Goal: Task Accomplishment & Management: Complete application form

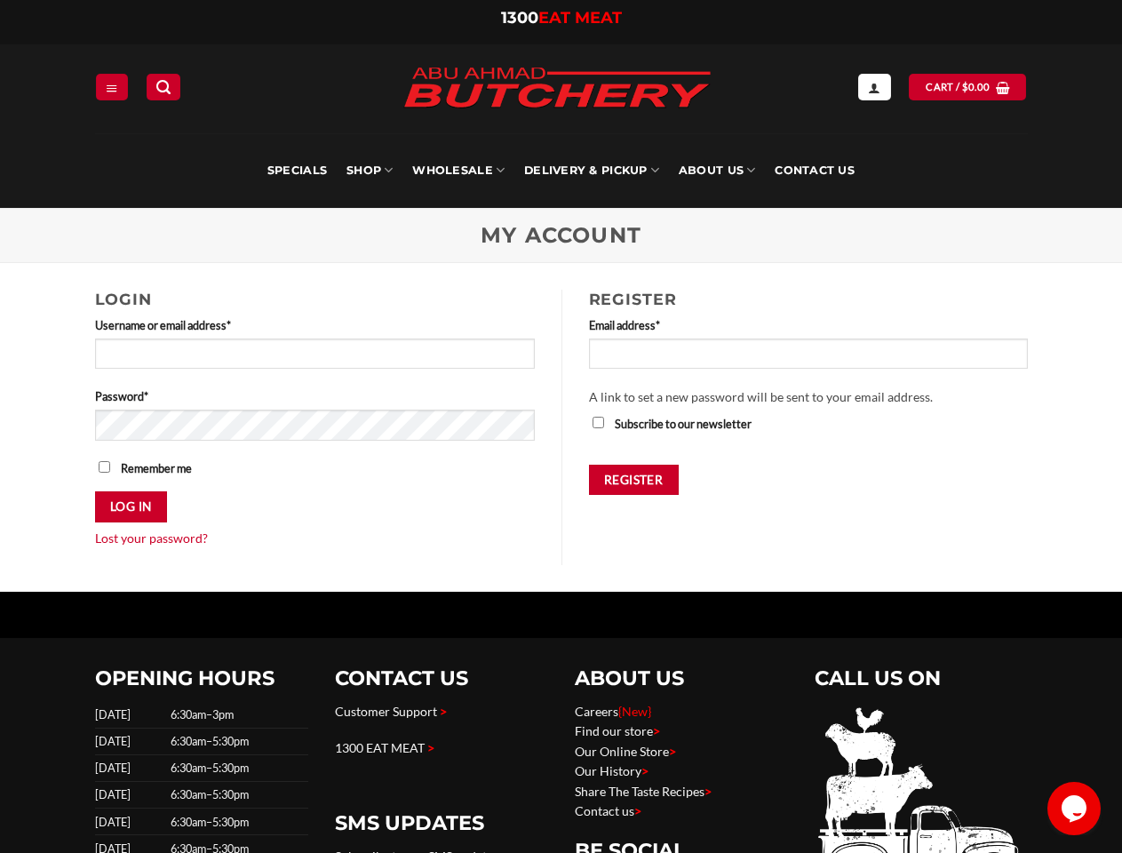
click at [562, 427] on div "Register Email address * Required A link to set a new password will be sent to …" at bounding box center [808, 427] width 493 height 275
click at [112, 86] on icon "Menu" at bounding box center [112, 88] width 12 height 14
click at [370, 171] on link "SHOP" at bounding box center [370, 170] width 46 height 75
click at [459, 171] on link "Wholesale" at bounding box center [458, 170] width 92 height 75
click at [592, 171] on link "Delivery & Pickup" at bounding box center [591, 170] width 135 height 75
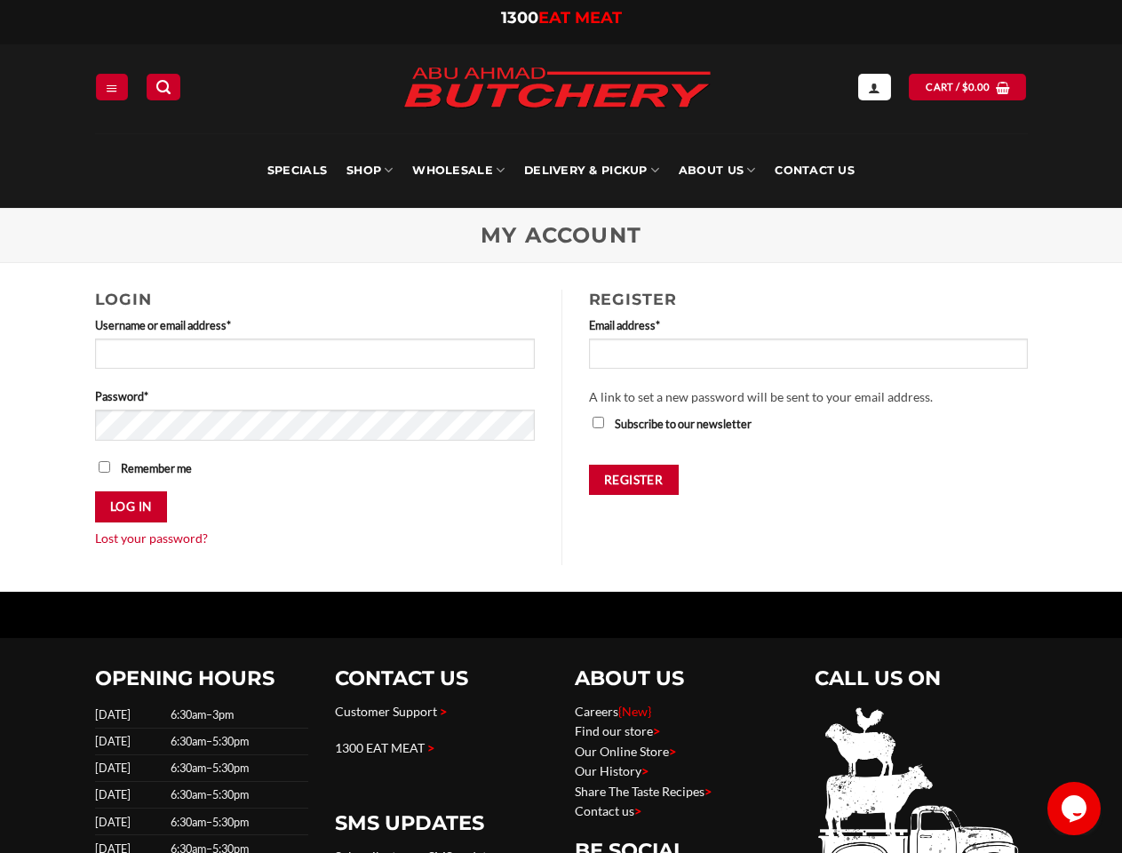
click at [717, 171] on link "About Us" at bounding box center [717, 170] width 76 height 75
click at [132, 506] on button "Log in" at bounding box center [131, 506] width 72 height 31
click at [634, 480] on button "Register" at bounding box center [634, 480] width 90 height 31
click at [1074, 809] on icon "Chat widget" at bounding box center [1074, 808] width 25 height 27
